Goal: Task Accomplishment & Management: Use online tool/utility

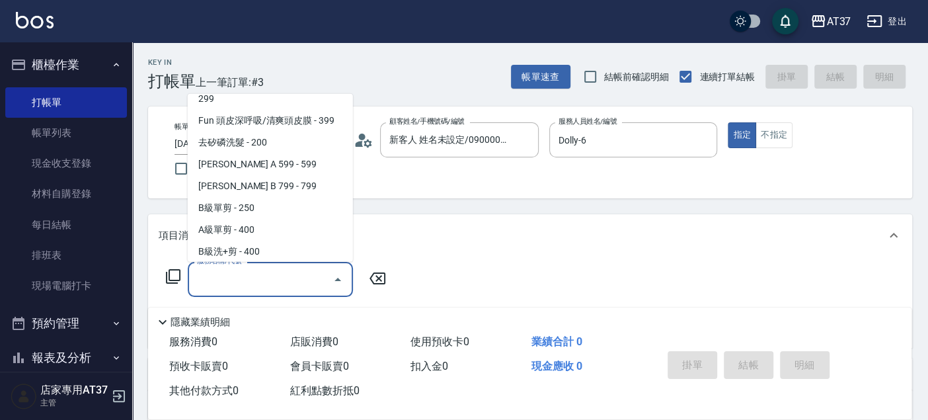
scroll to position [266, 0]
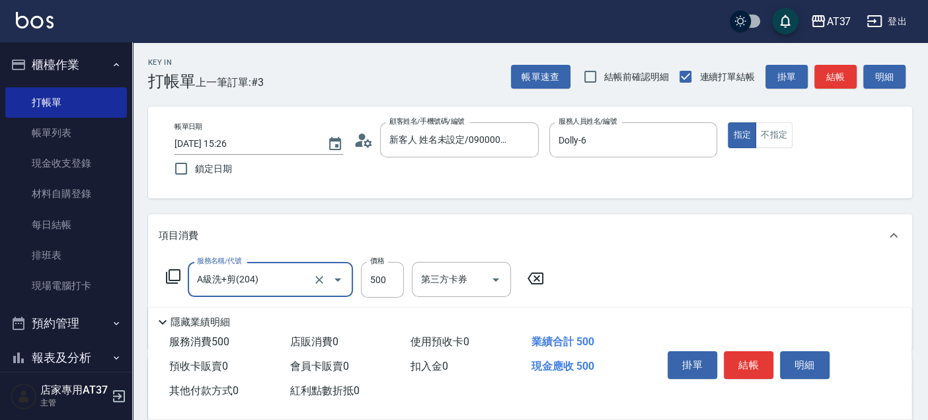
type input "A級洗+剪(204)"
click at [836, 76] on button "結帳" at bounding box center [835, 77] width 42 height 24
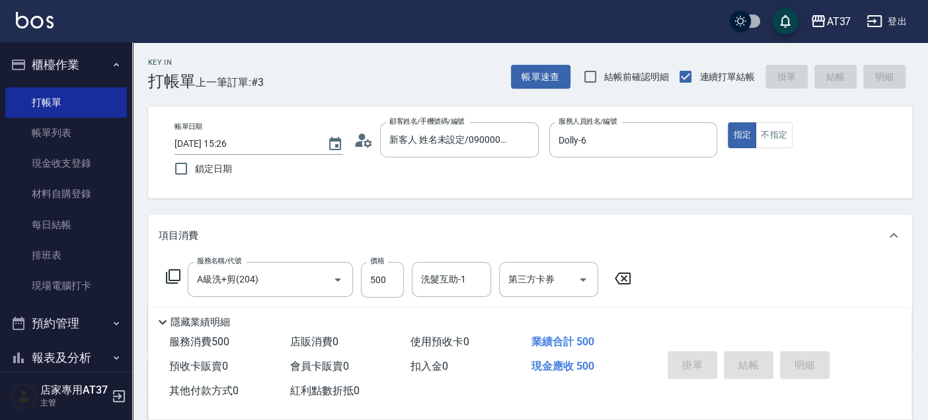
type input "[DATE] 16:25"
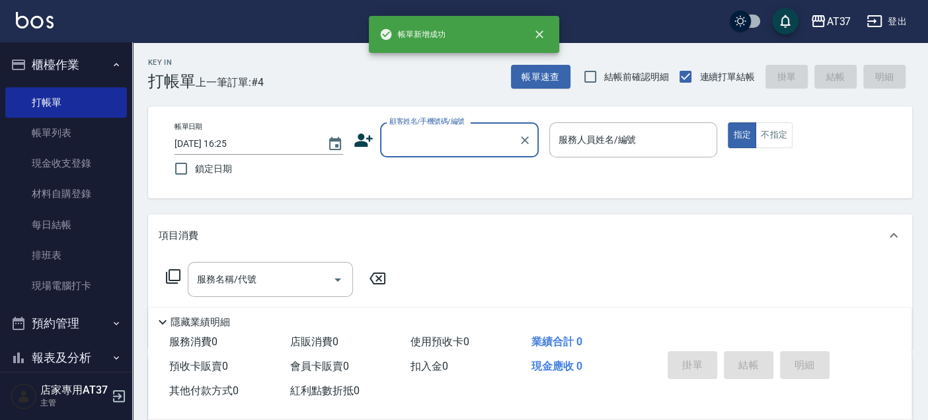
scroll to position [0, 0]
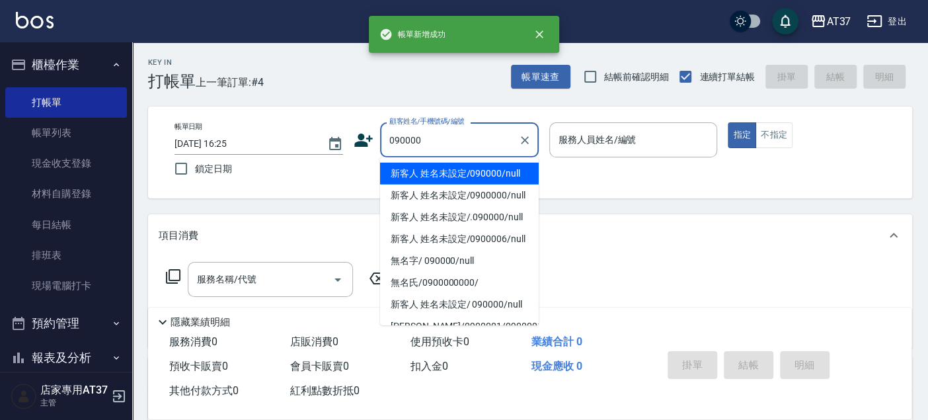
type input "新客人 姓名未設定/090000/null"
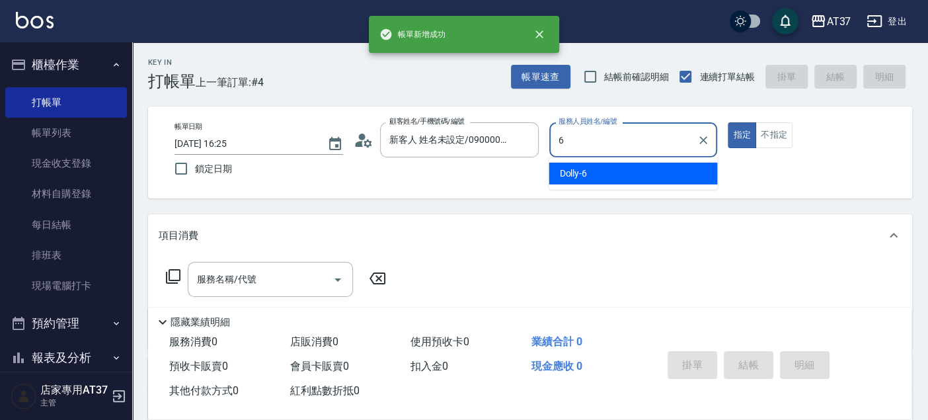
type input "Dolly-6"
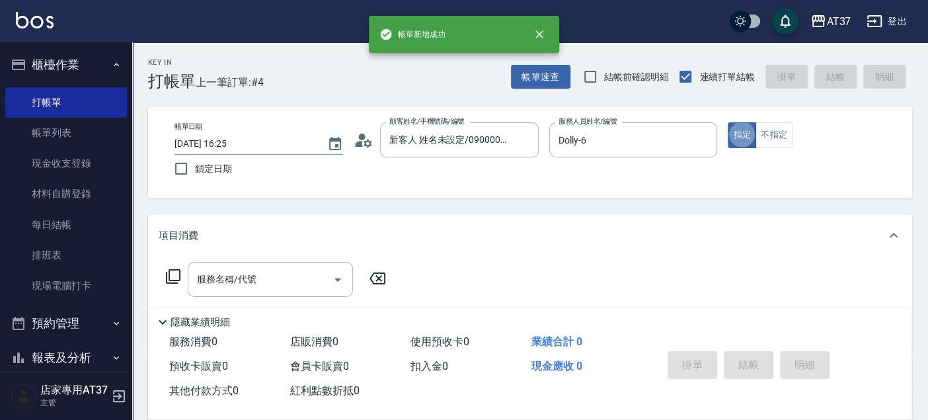
type button "true"
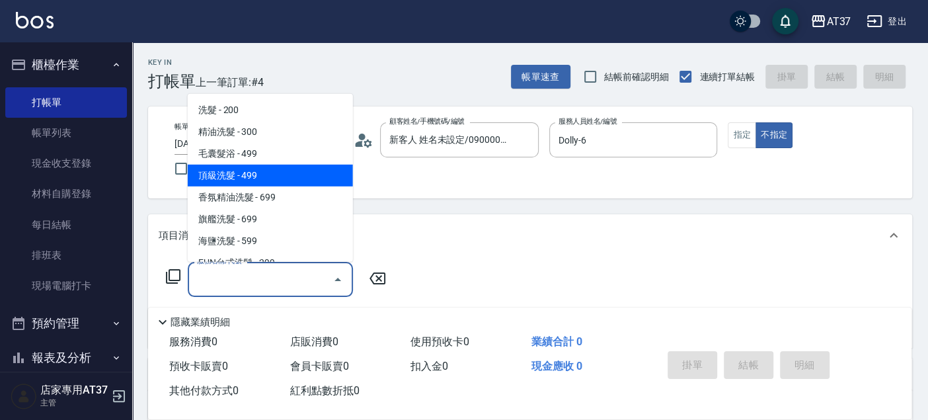
type input "頂級洗髮(104)"
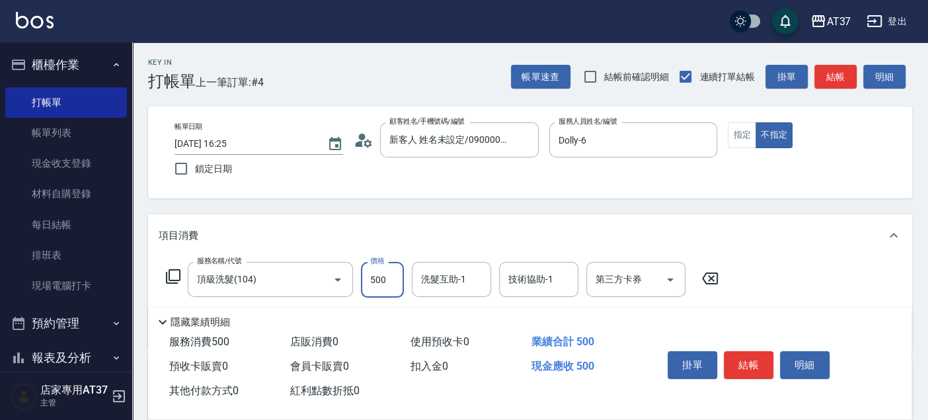
type input "500"
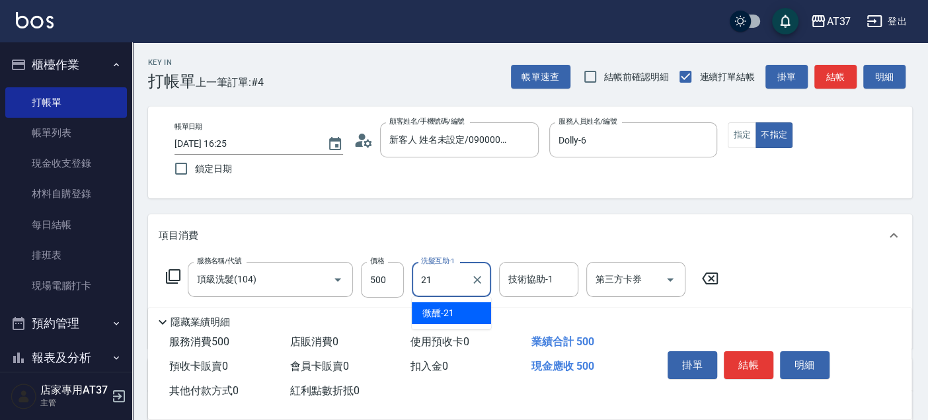
type input "微醺-21"
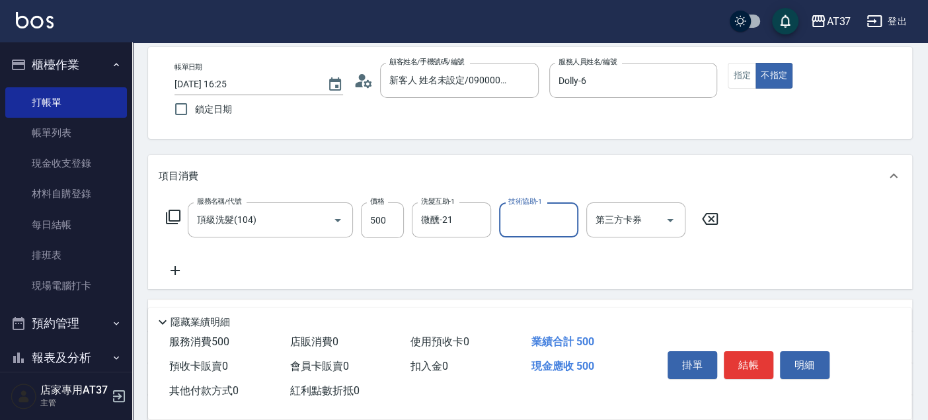
scroll to position [73, 0]
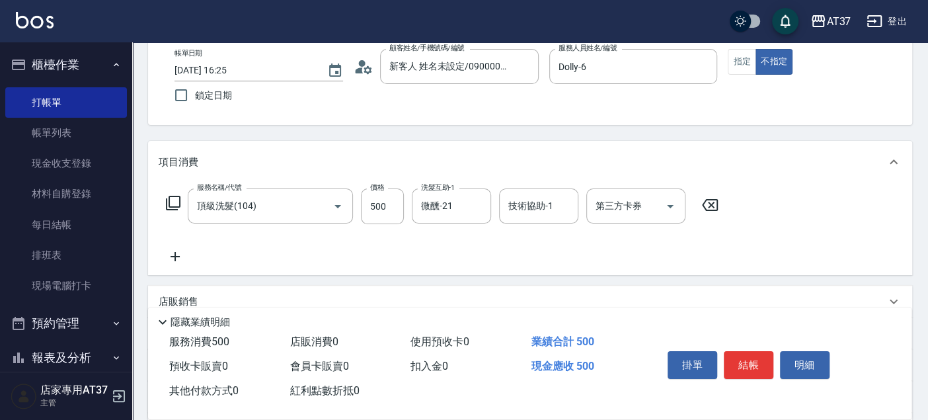
click at [175, 257] on icon at bounding box center [175, 256] width 9 height 9
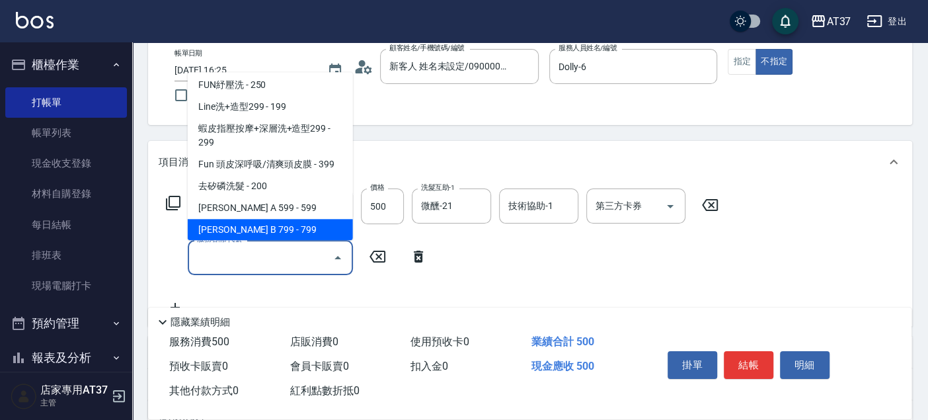
scroll to position [200, 0]
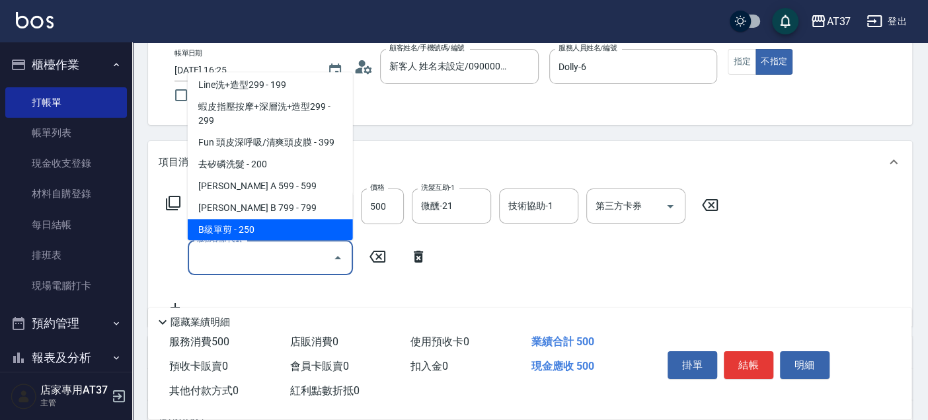
type input "B級單剪(201)"
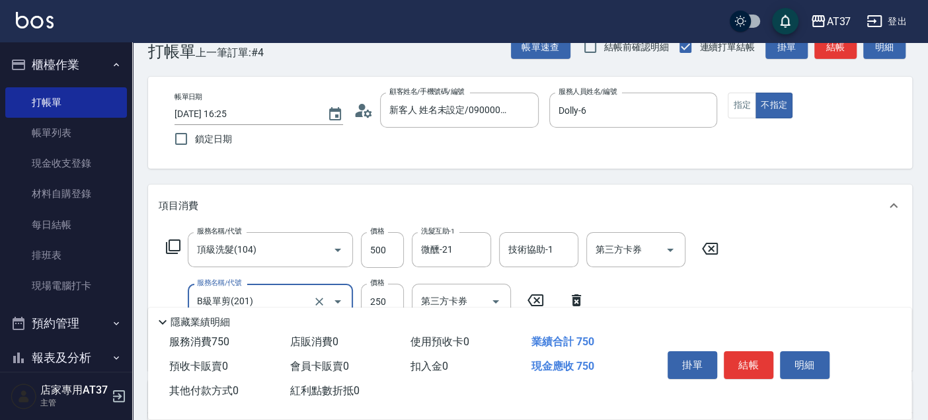
scroll to position [0, 0]
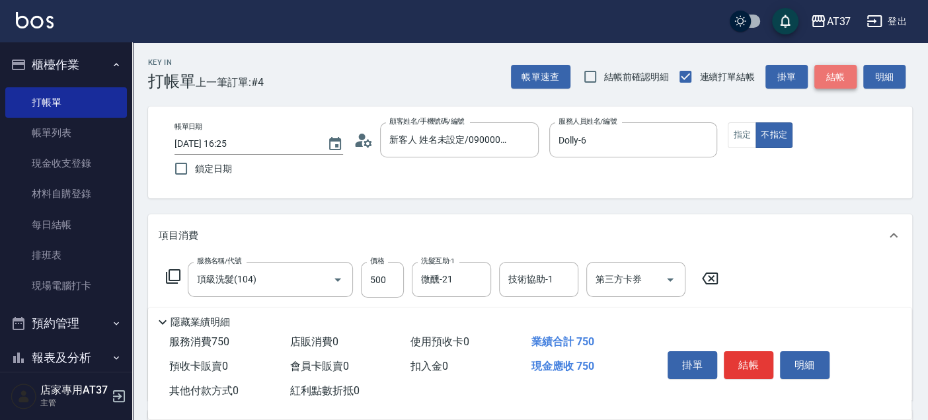
click at [843, 75] on button "結帳" at bounding box center [835, 77] width 42 height 24
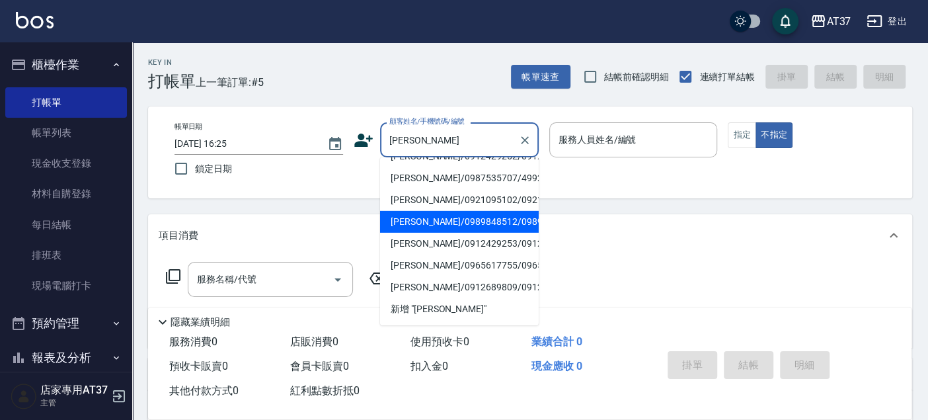
scroll to position [73, 0]
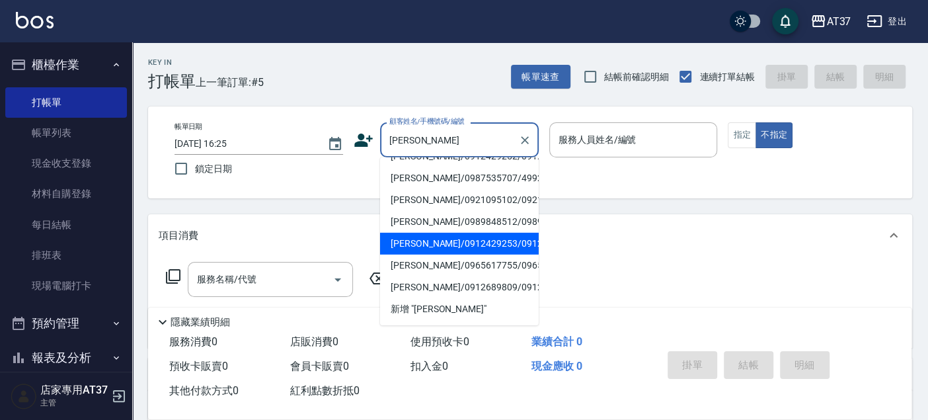
click at [430, 211] on li "[PERSON_NAME]/0921095102/0921095102" at bounding box center [459, 200] width 159 height 22
type input "[PERSON_NAME]/0921095102/0921095102"
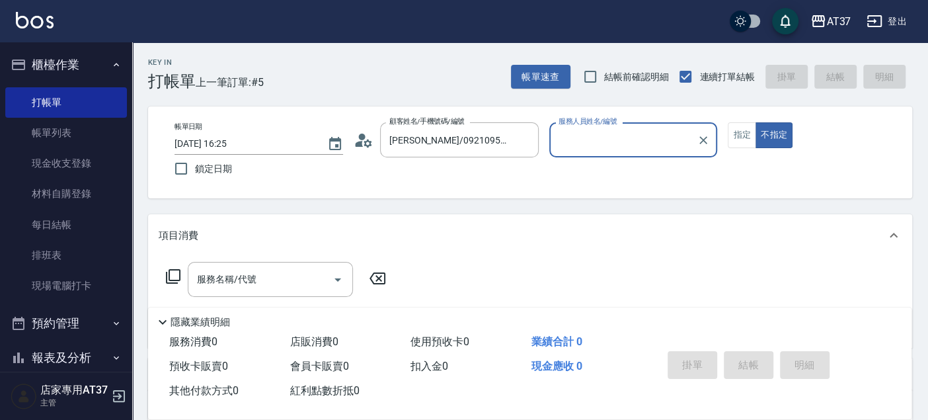
type input "[PERSON_NAME]-99"
click at [528, 138] on icon "Clear" at bounding box center [524, 140] width 13 height 13
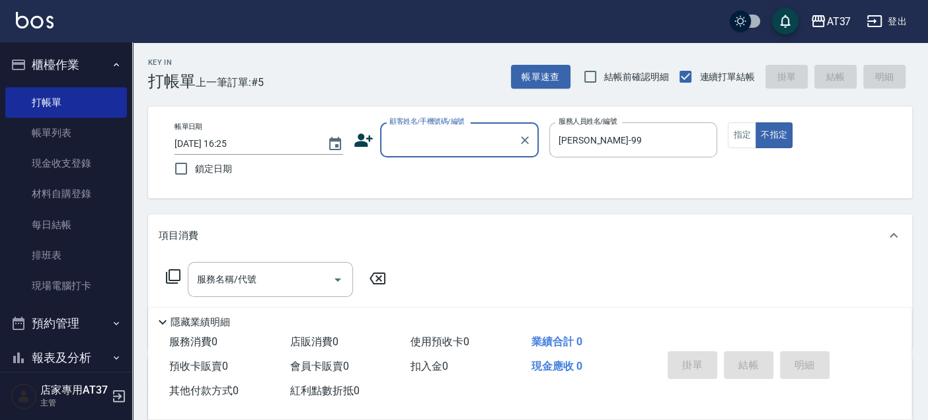
scroll to position [0, 0]
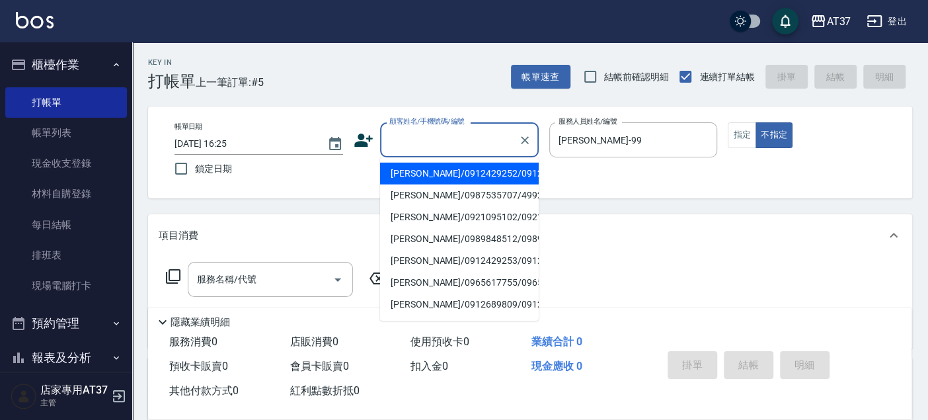
click at [471, 136] on input "顧客姓名/手機號碼/編號" at bounding box center [449, 139] width 127 height 23
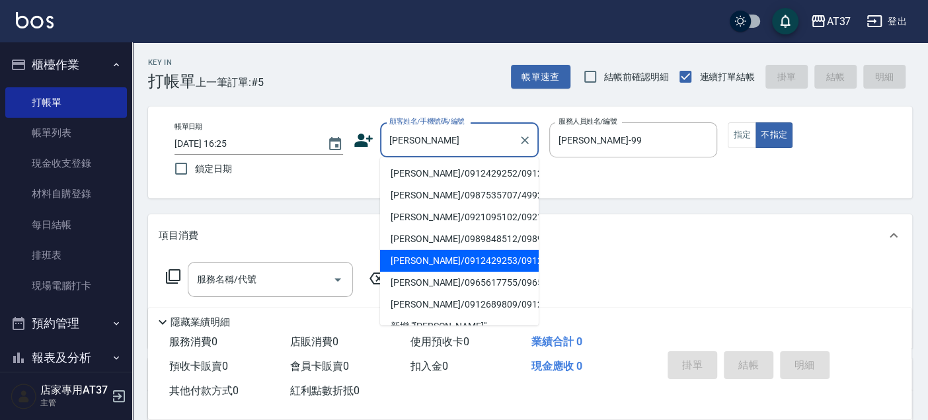
click at [433, 272] on li "[PERSON_NAME]/0912429253/0912429253" at bounding box center [459, 261] width 159 height 22
type input "[PERSON_NAME]/0912429253/0912429253"
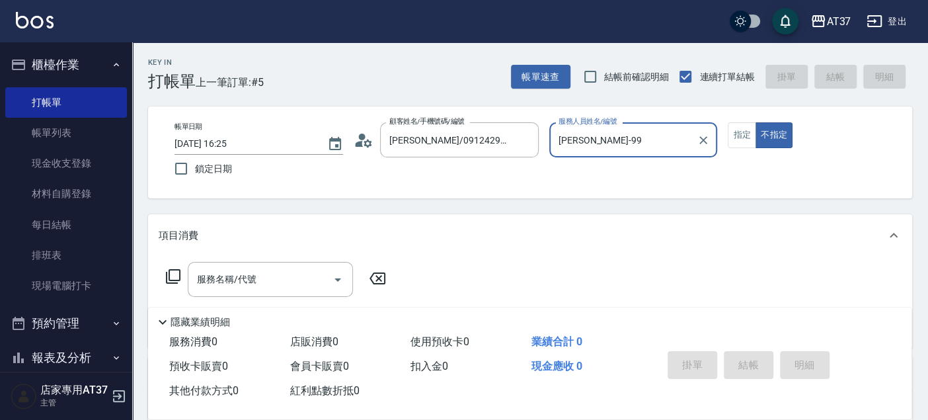
type input "Dolly-6"
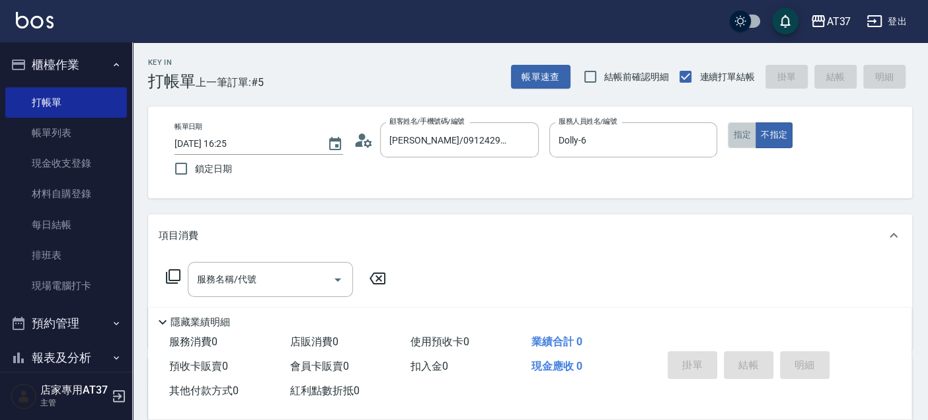
click at [735, 139] on button "指定" at bounding box center [742, 135] width 28 height 26
click at [341, 280] on icon "Open" at bounding box center [338, 280] width 16 height 16
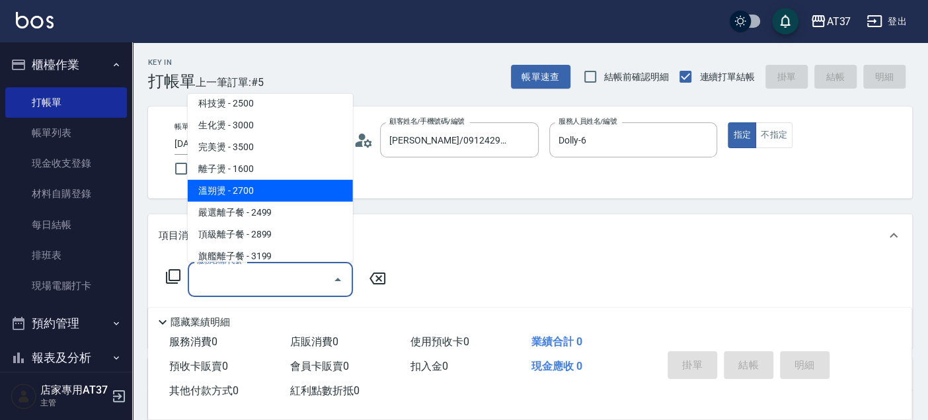
scroll to position [661, 0]
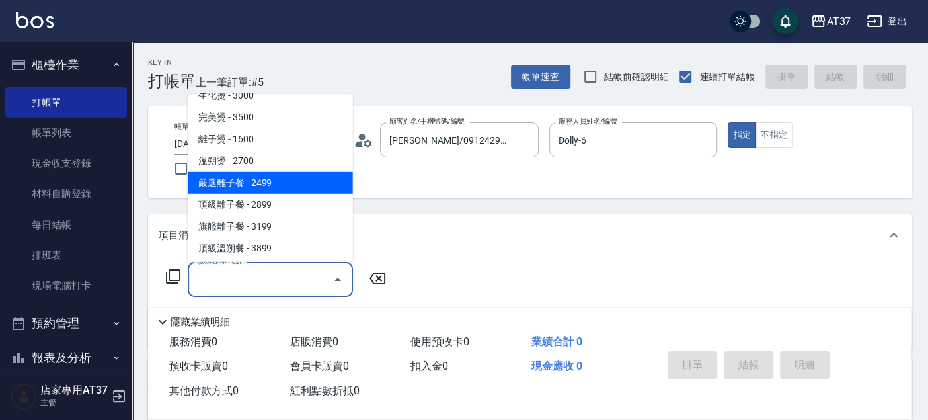
click at [292, 188] on span "嚴選離子餐 - 2499" at bounding box center [270, 183] width 165 height 22
type input "嚴選離子餐(308)"
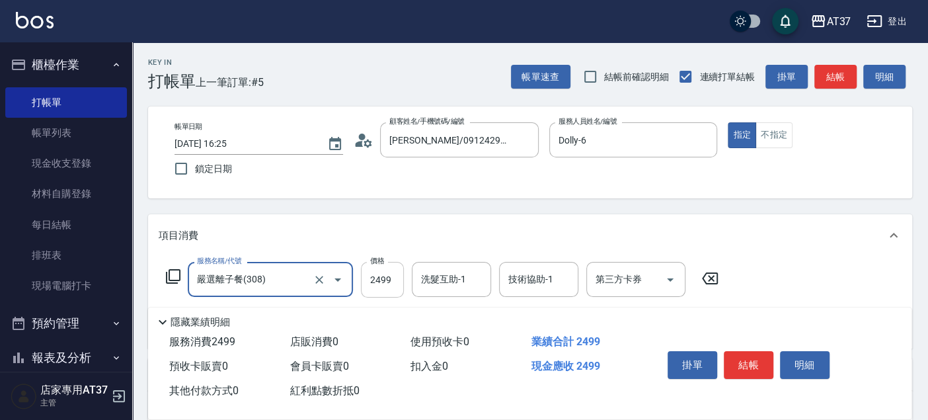
click at [391, 274] on input "2499" at bounding box center [382, 280] width 43 height 36
type input "2800"
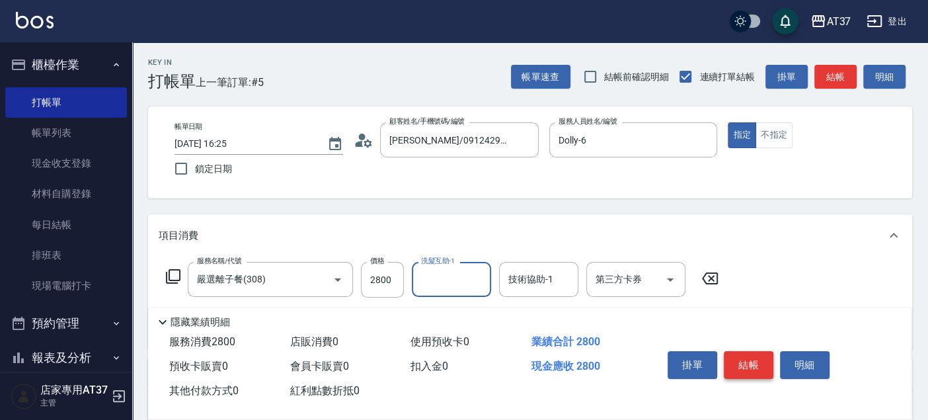
click at [732, 360] on button "結帳" at bounding box center [749, 365] width 50 height 28
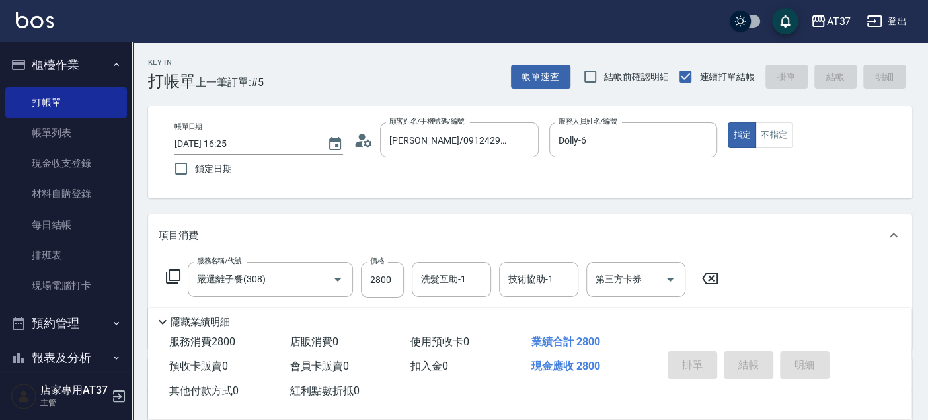
type input "[DATE] 16:26"
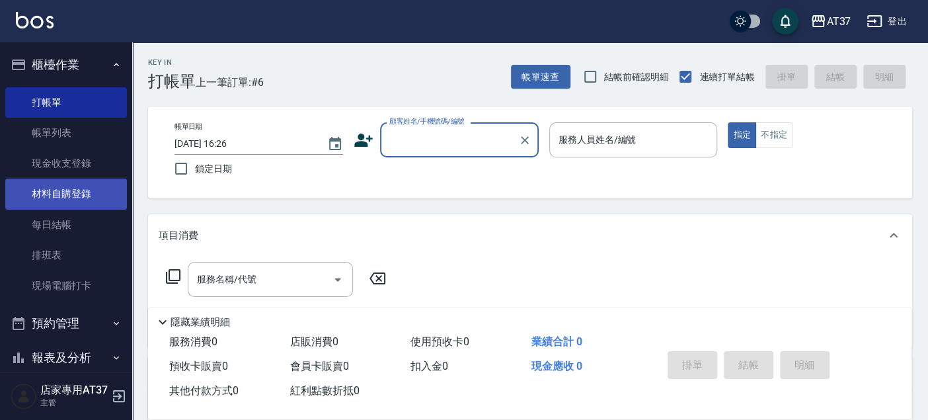
scroll to position [287, 0]
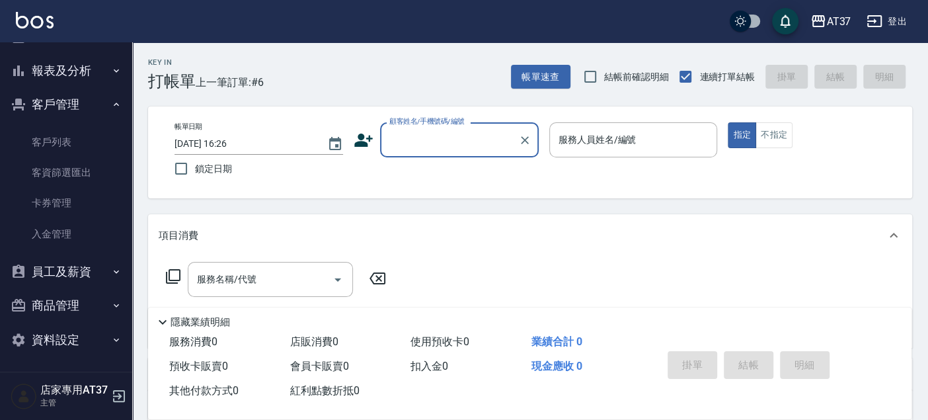
click at [53, 69] on button "報表及分析" at bounding box center [66, 71] width 122 height 34
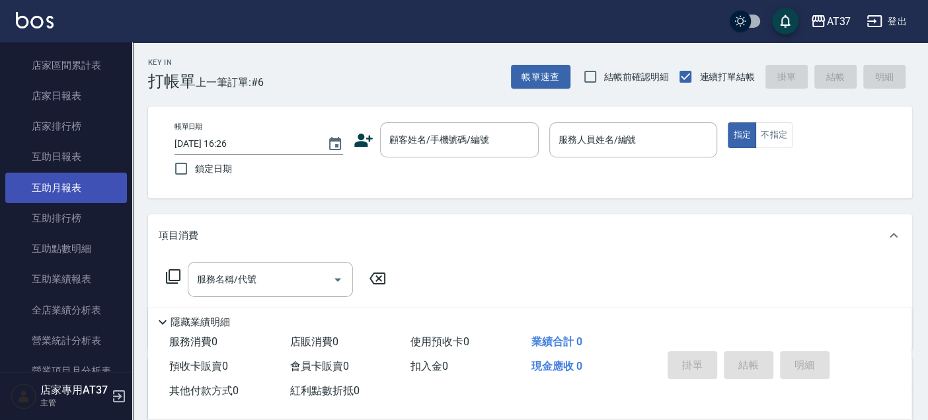
scroll to position [507, 0]
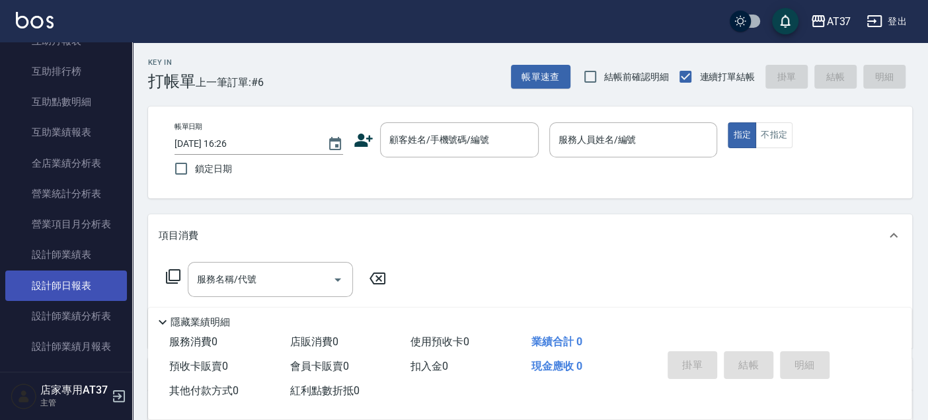
click at [89, 285] on link "設計師日報表" at bounding box center [66, 285] width 122 height 30
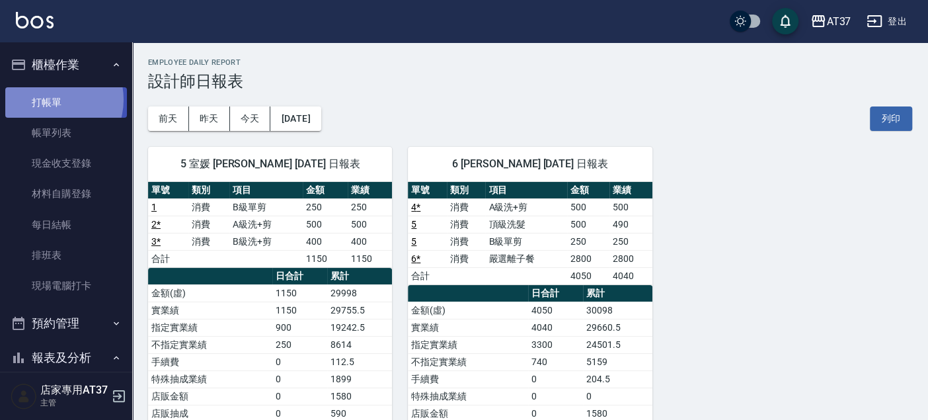
click at [49, 99] on link "打帳單" at bounding box center [66, 102] width 122 height 30
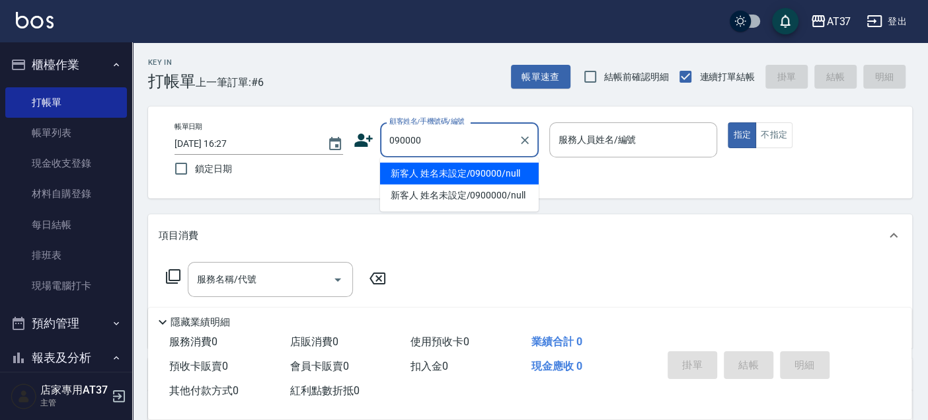
type input "新客人 姓名未設定/090000/null"
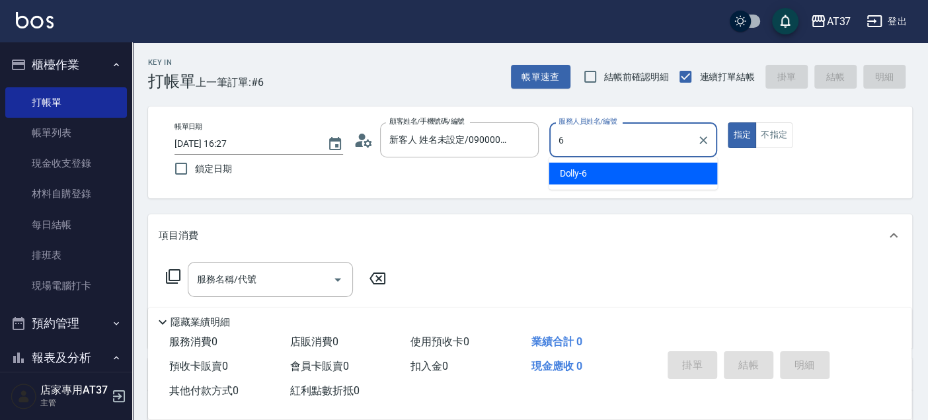
type input "6"
type button "true"
type input "Dolly-6"
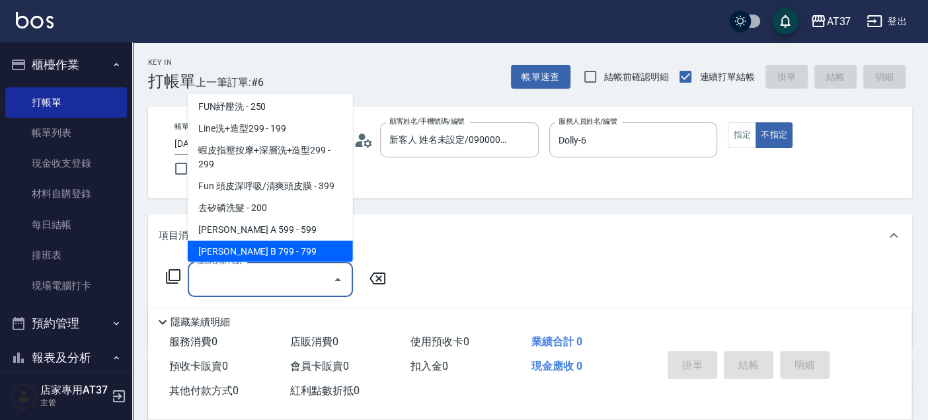
scroll to position [200, 0]
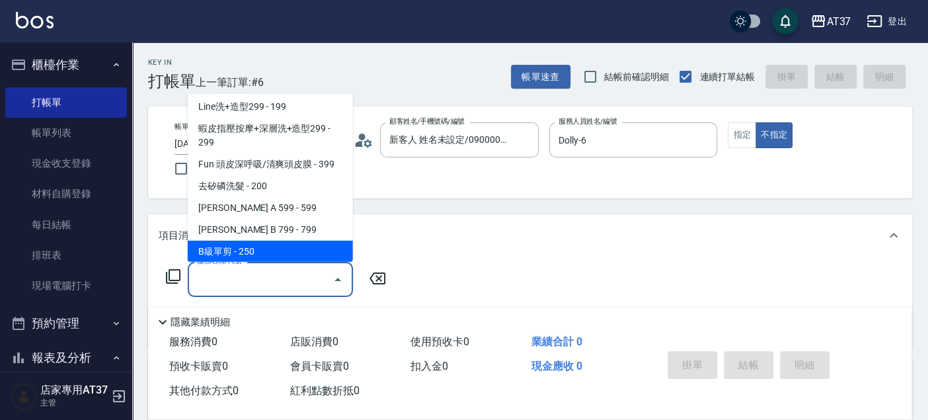
type input "B級單剪(201)"
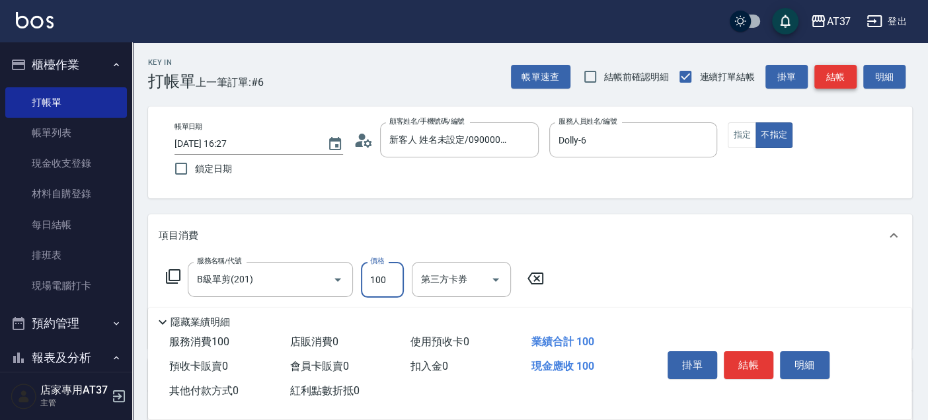
type input "100"
click at [827, 82] on button "結帳" at bounding box center [835, 77] width 42 height 24
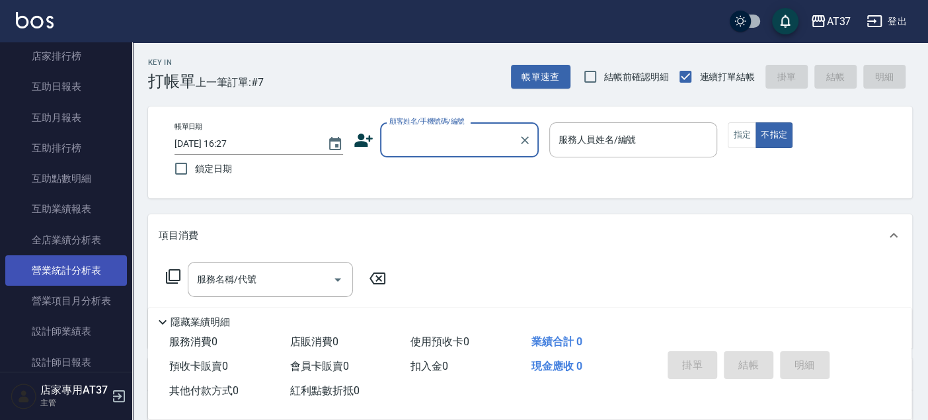
scroll to position [514, 0]
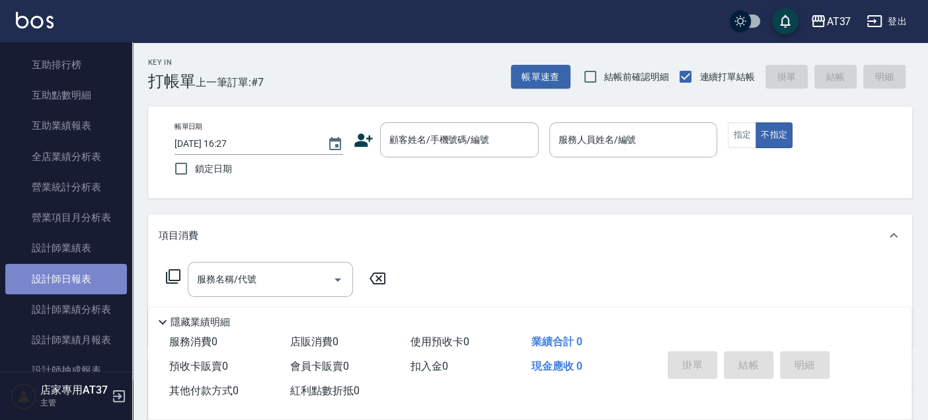
click at [87, 279] on link "設計師日報表" at bounding box center [66, 279] width 122 height 30
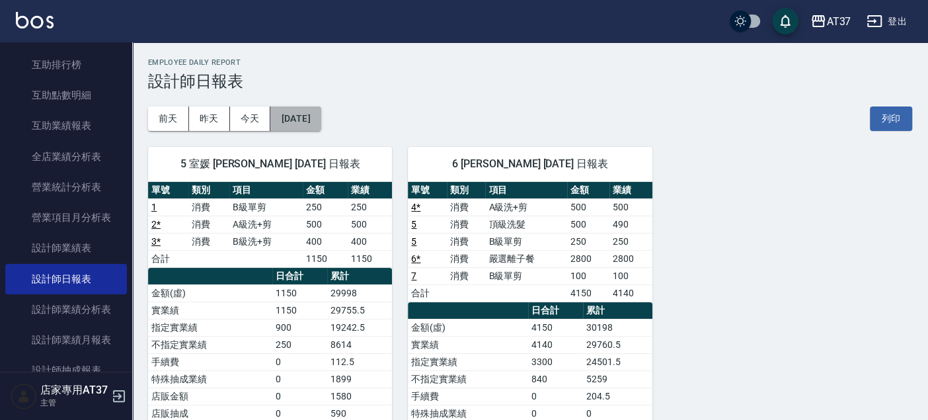
click at [321, 117] on button "[DATE]" at bounding box center [295, 118] width 50 height 24
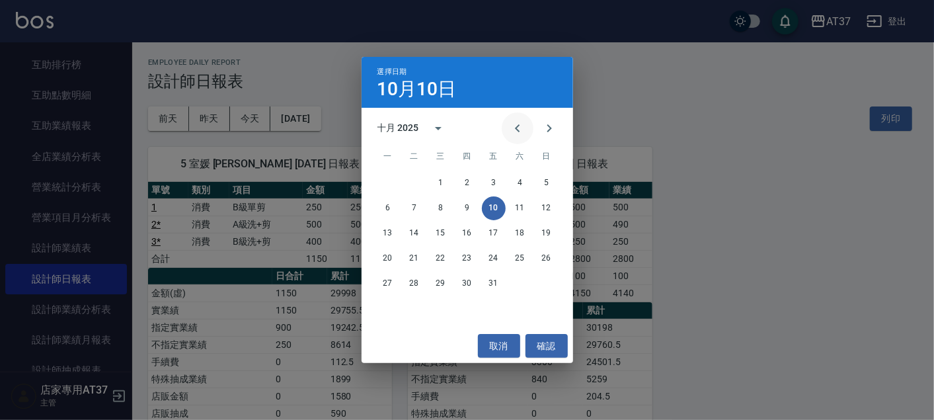
click at [518, 130] on icon "Previous month" at bounding box center [517, 128] width 5 height 8
click at [446, 207] on button "10" at bounding box center [441, 208] width 24 height 24
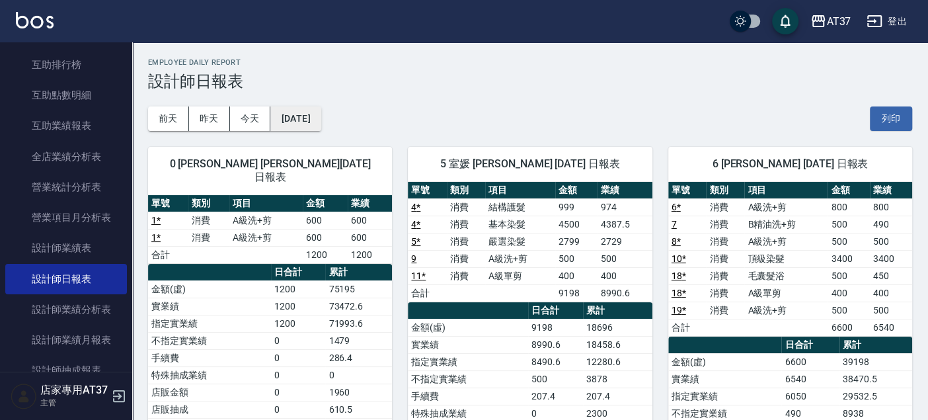
click at [315, 119] on button "[DATE]" at bounding box center [295, 118] width 50 height 24
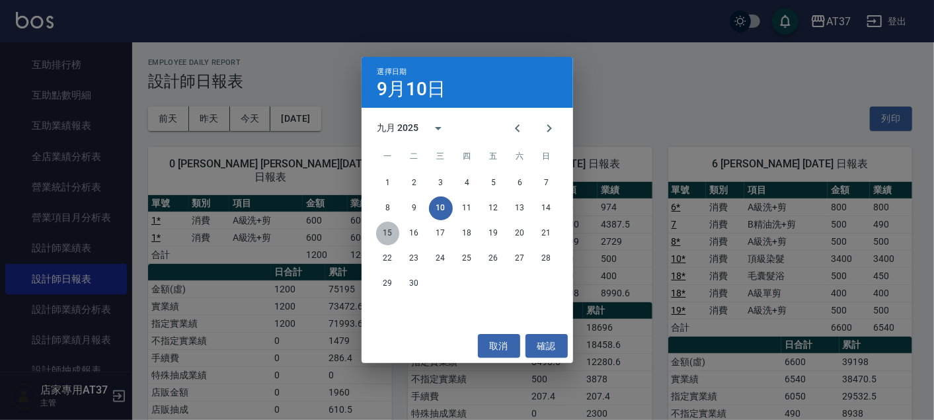
click at [389, 232] on button "15" at bounding box center [388, 233] width 24 height 24
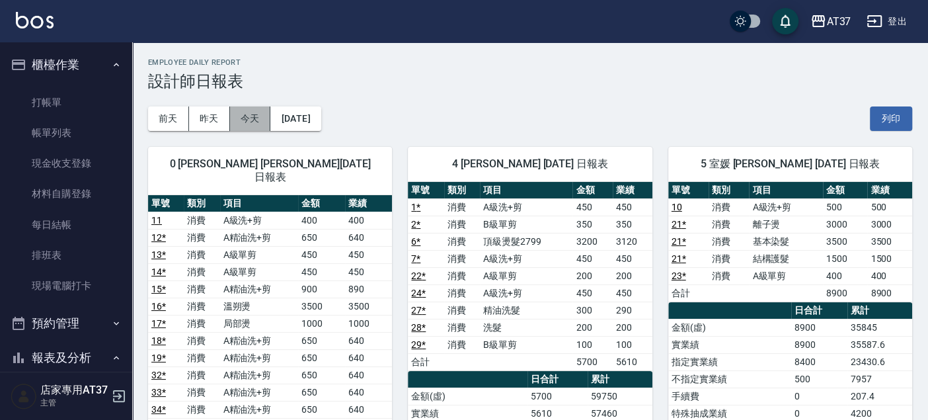
click at [244, 116] on button "今天" at bounding box center [250, 118] width 41 height 24
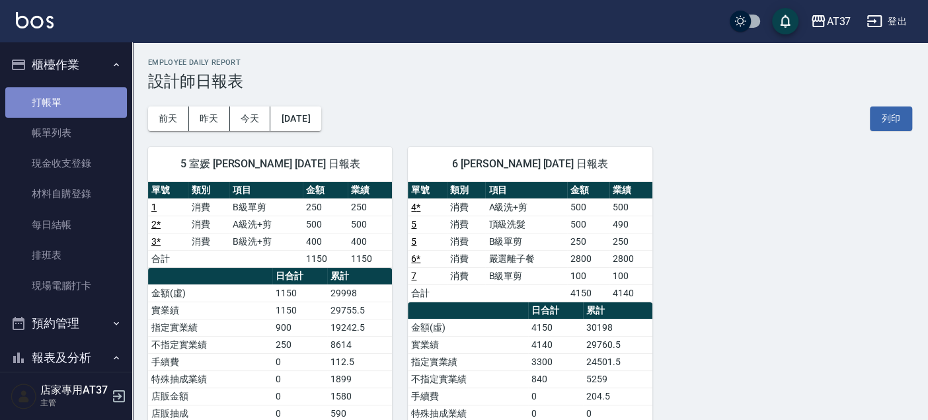
click at [104, 97] on link "打帳單" at bounding box center [66, 102] width 122 height 30
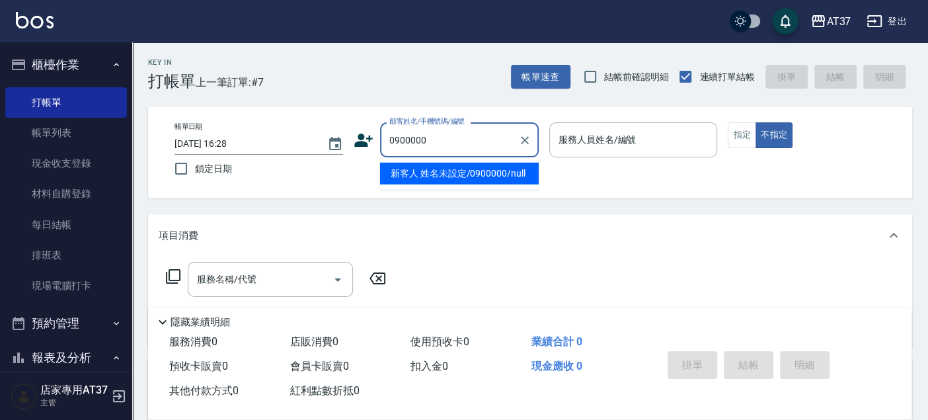
type input "新客人 姓名未設定/0900000/null"
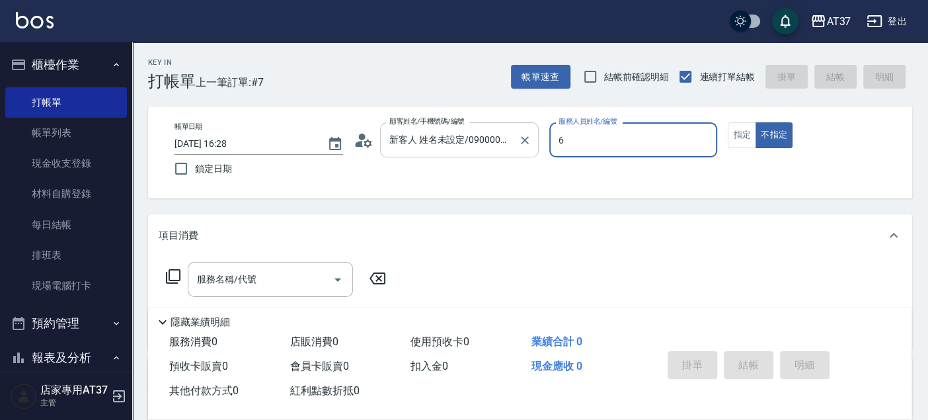
type input "Dolly-6"
type button "false"
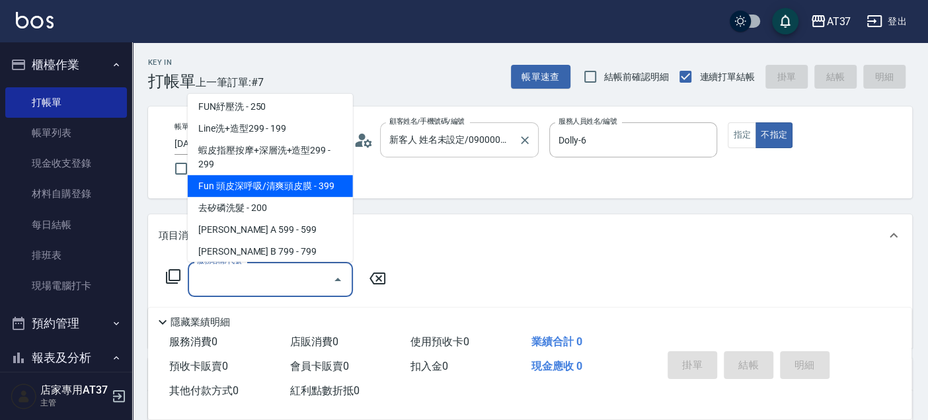
scroll to position [266, 0]
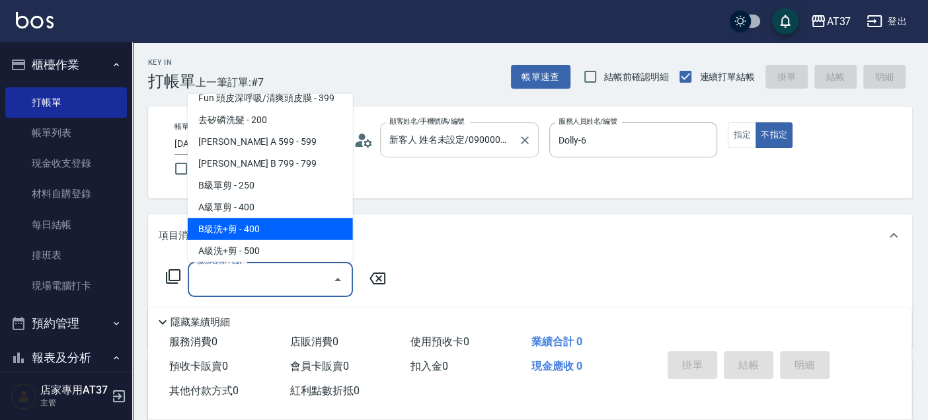
type input "B級洗+剪(203)"
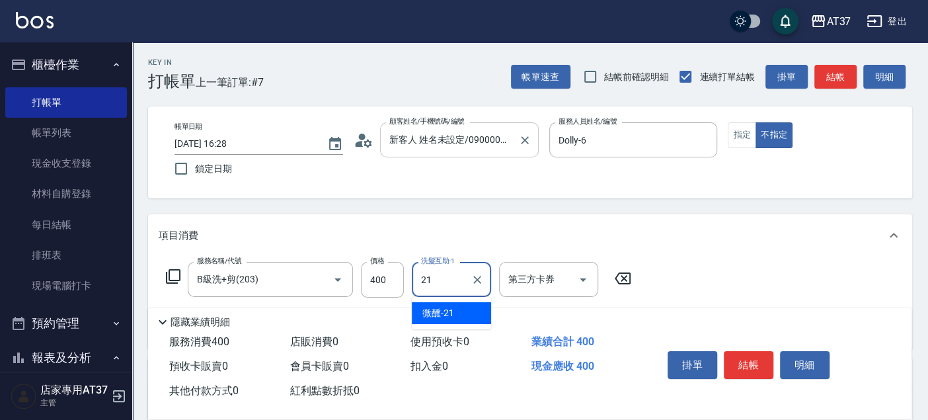
type input "微醺-21"
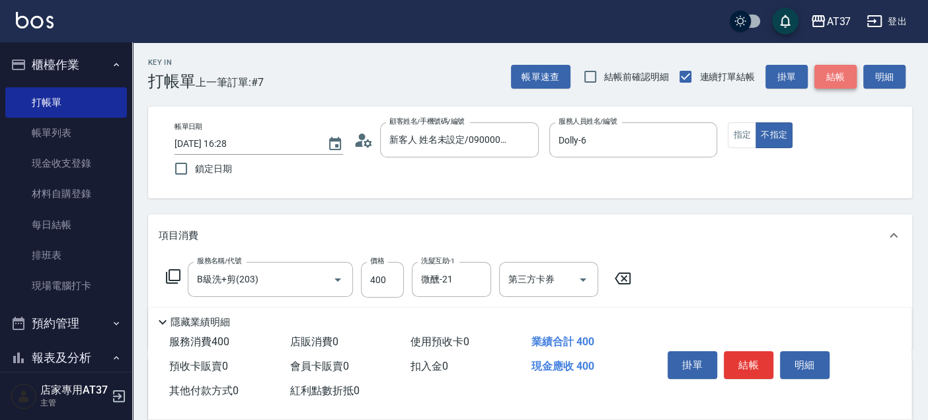
click at [850, 75] on button "結帳" at bounding box center [835, 77] width 42 height 24
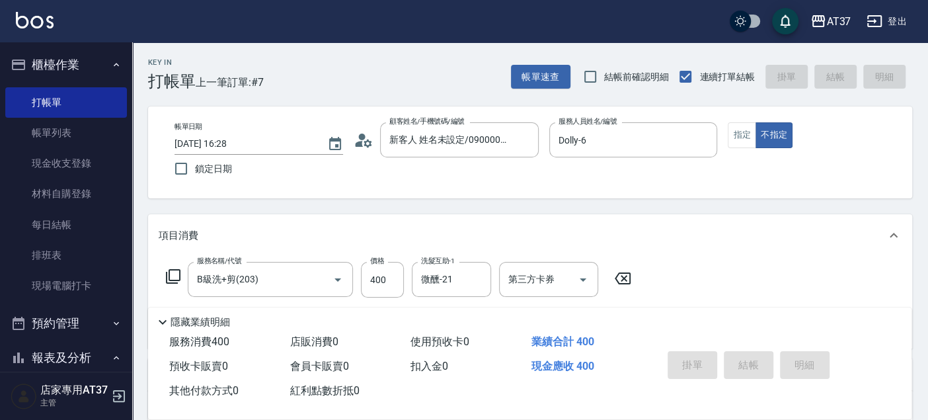
type input "[DATE] 16:50"
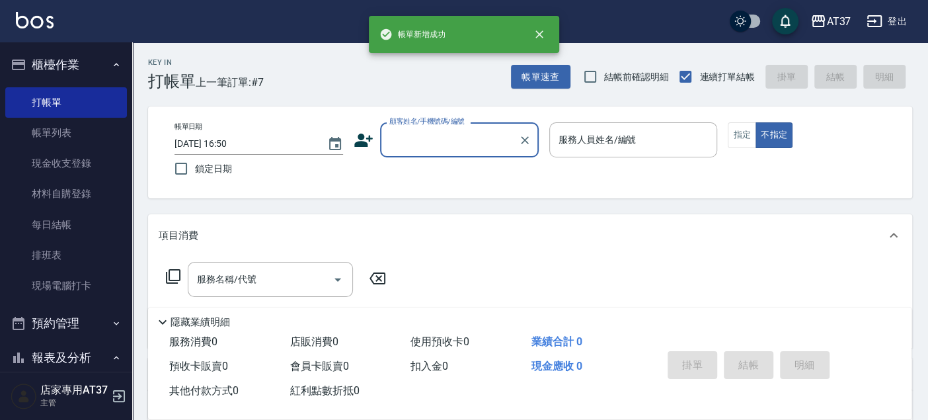
scroll to position [0, 0]
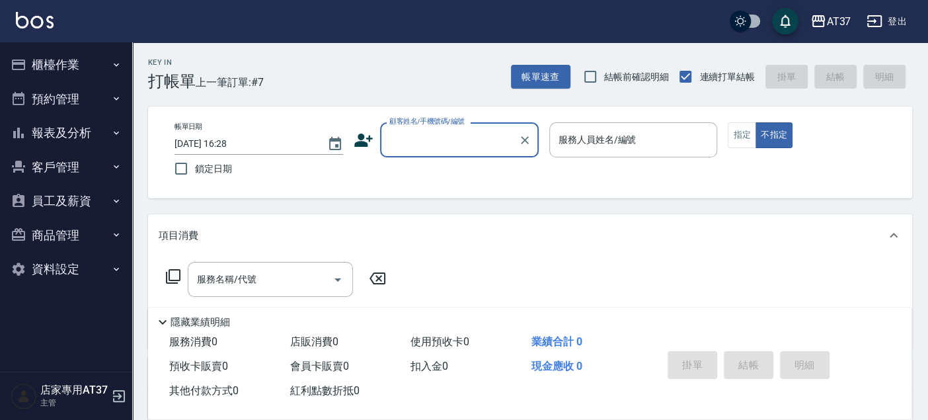
click at [63, 63] on button "櫃檯作業" at bounding box center [66, 65] width 122 height 34
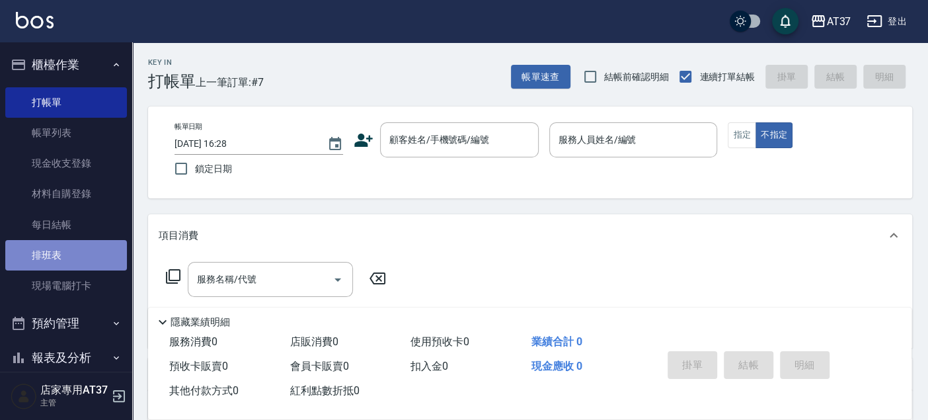
click at [92, 257] on link "排班表" at bounding box center [66, 255] width 122 height 30
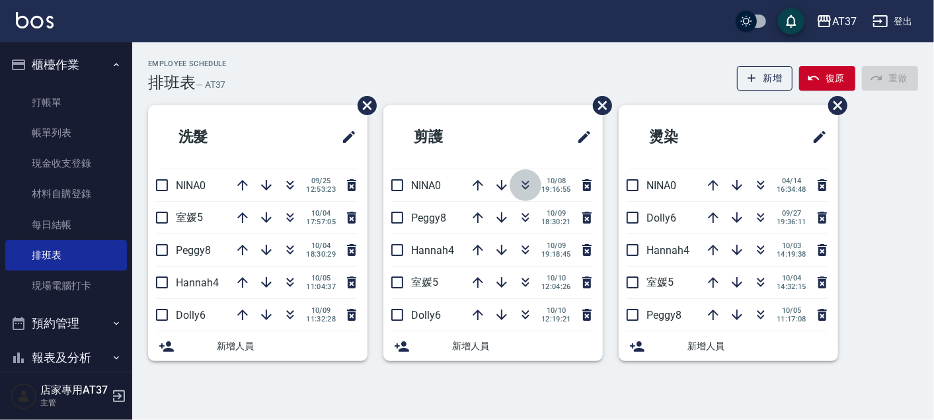
click at [529, 181] on icon "button" at bounding box center [526, 185] width 16 height 16
